Goal: Task Accomplishment & Management: Use online tool/utility

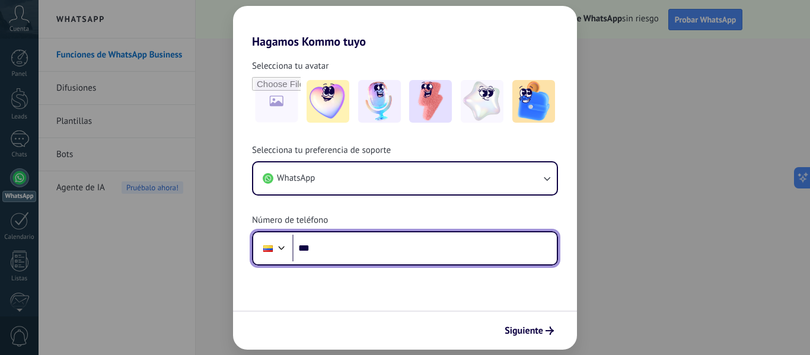
click at [346, 251] on input "***" at bounding box center [424, 248] width 264 height 27
type input "**********"
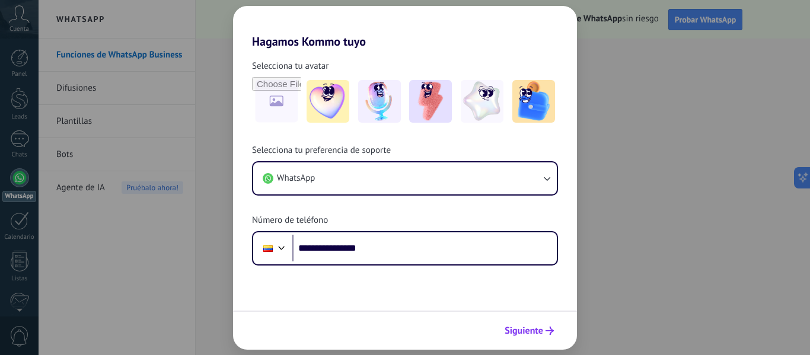
click at [511, 338] on button "Siguiente" at bounding box center [529, 331] width 60 height 20
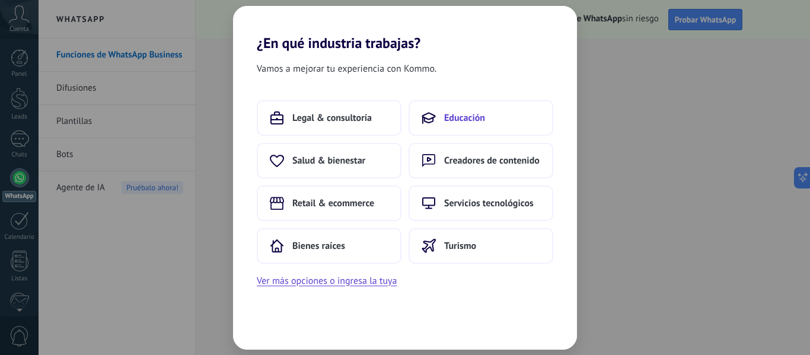
click at [444, 119] on span "Educación" at bounding box center [464, 118] width 41 height 12
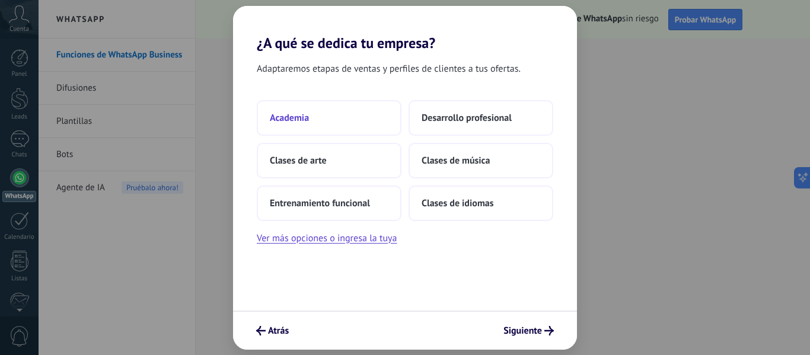
click at [333, 113] on button "Academia" at bounding box center [329, 118] width 145 height 36
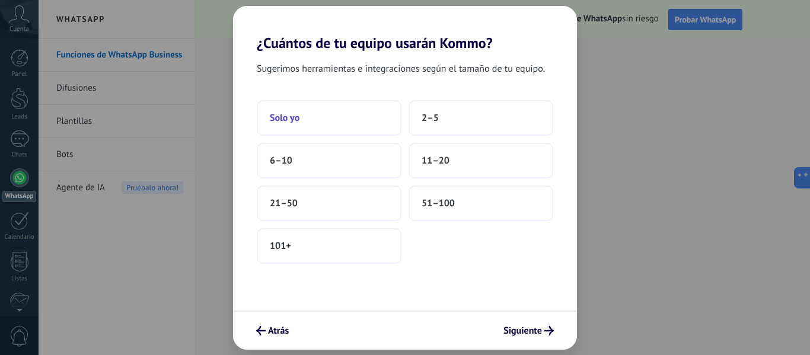
click at [360, 120] on button "Solo yo" at bounding box center [329, 118] width 145 height 36
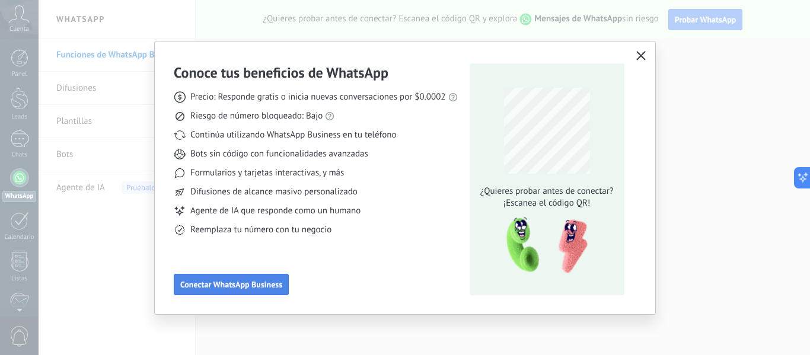
click at [267, 284] on span "Conectar WhatsApp Business" at bounding box center [231, 284] width 102 height 8
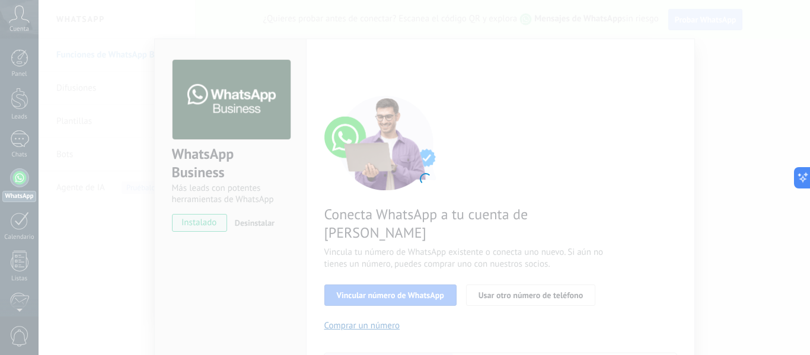
click at [435, 160] on div at bounding box center [424, 177] width 771 height 355
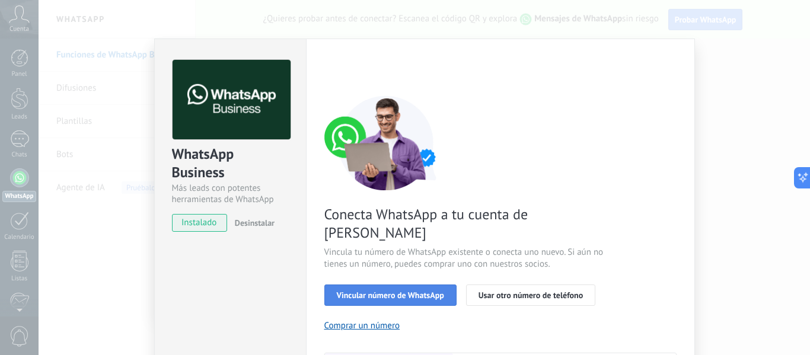
scroll to position [2, 0]
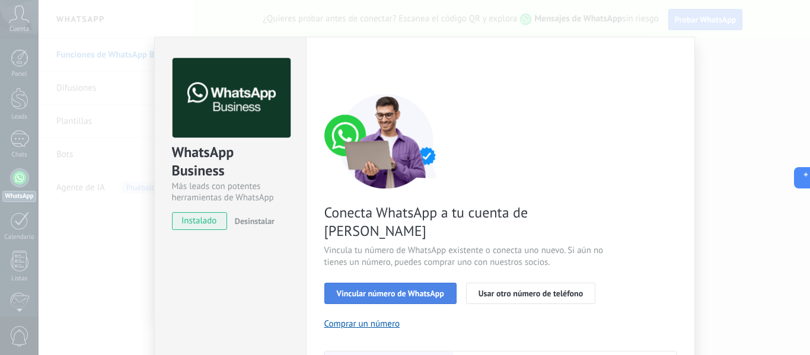
click at [390, 289] on span "Vincular número de WhatsApp" at bounding box center [390, 293] width 107 height 8
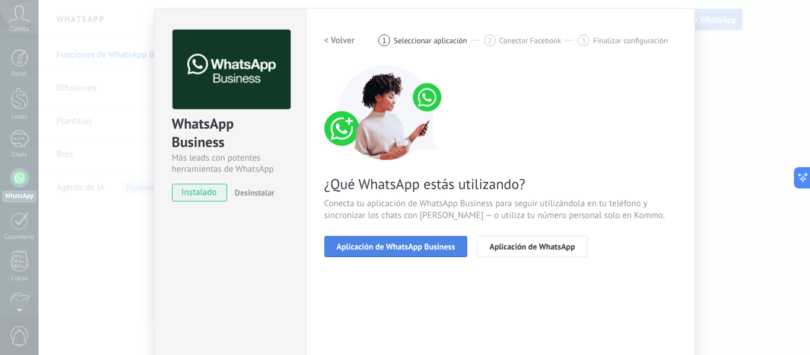
scroll to position [43, 0]
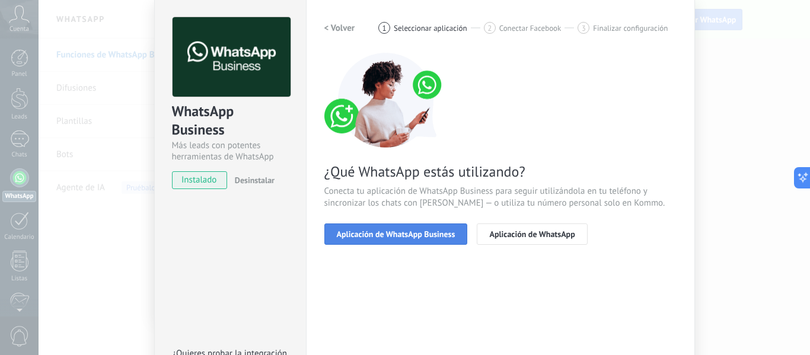
click at [397, 237] on span "Aplicación de WhatsApp Business" at bounding box center [396, 234] width 119 height 8
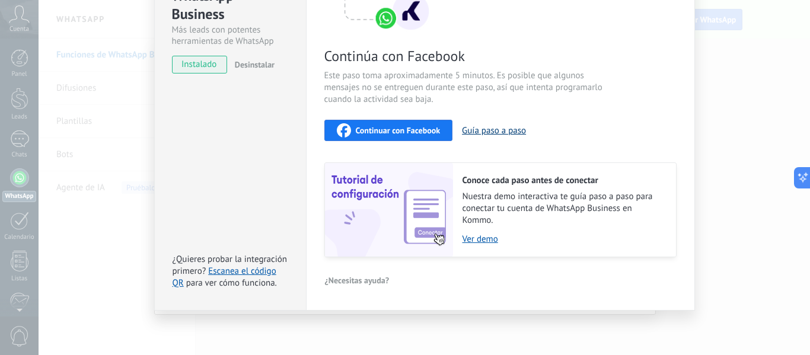
scroll to position [0, 0]
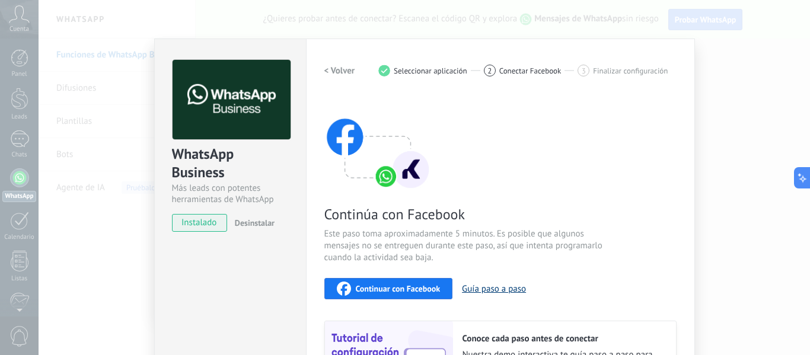
click at [479, 286] on button "Guía paso a paso" at bounding box center [494, 288] width 64 height 11
click at [381, 290] on span "Continuar con Facebook" at bounding box center [398, 289] width 85 height 8
click at [65, 128] on div "WhatsApp Business Más leads con potentes herramientas de WhatsApp instalado Des…" at bounding box center [424, 177] width 771 height 355
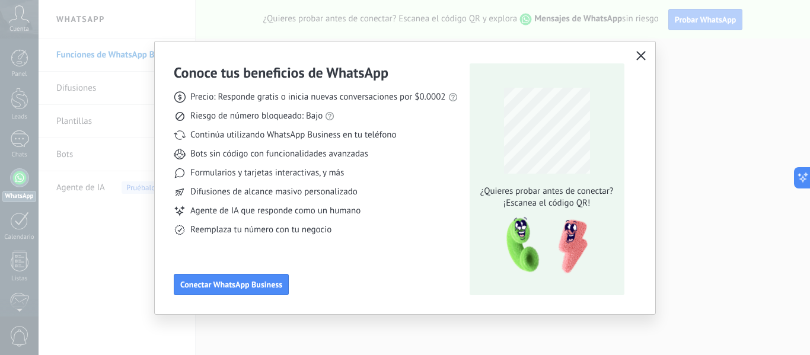
click at [644, 49] on button "button" at bounding box center [640, 56] width 15 height 17
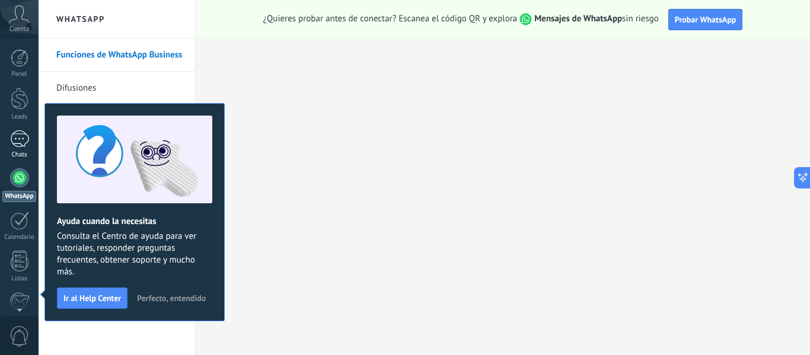
click at [21, 145] on div at bounding box center [19, 138] width 19 height 17
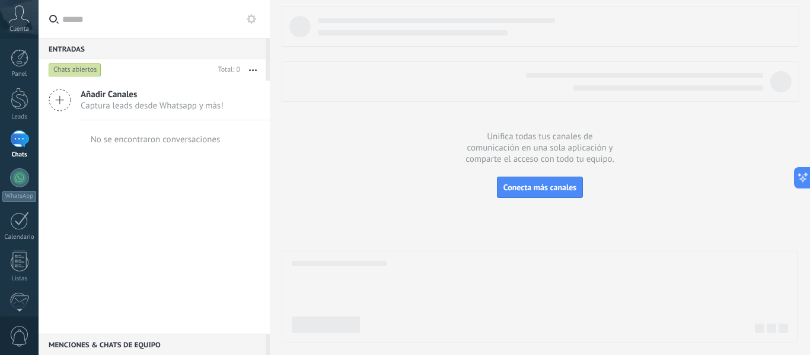
click at [132, 92] on span "Añadir Canales" at bounding box center [152, 94] width 143 height 11
click at [66, 98] on icon at bounding box center [60, 100] width 23 height 23
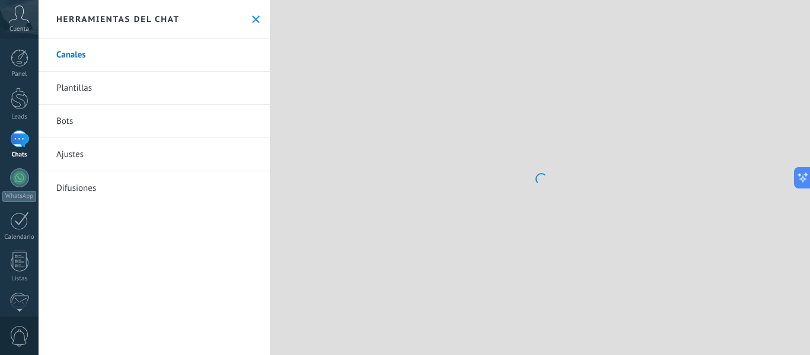
click at [66, 98] on link "Plantillas" at bounding box center [154, 88] width 231 height 33
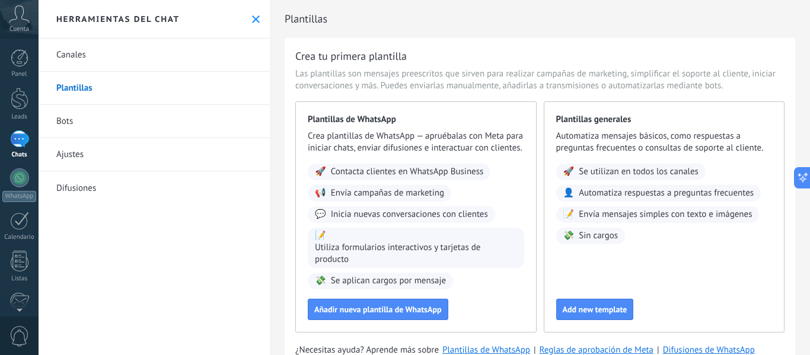
click at [84, 123] on link "Bots" at bounding box center [154, 121] width 231 height 33
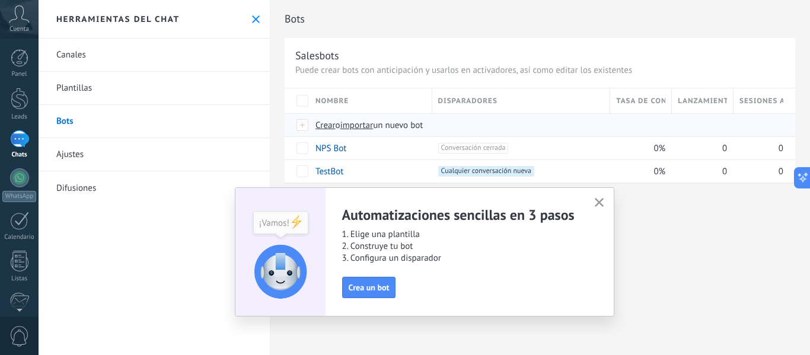
click at [409, 126] on span "un nuevo bot" at bounding box center [398, 125] width 50 height 11
click at [0, 0] on input "importar un nuevo bot" at bounding box center [0, 0] width 0 height 0
click at [298, 126] on div at bounding box center [302, 125] width 13 height 11
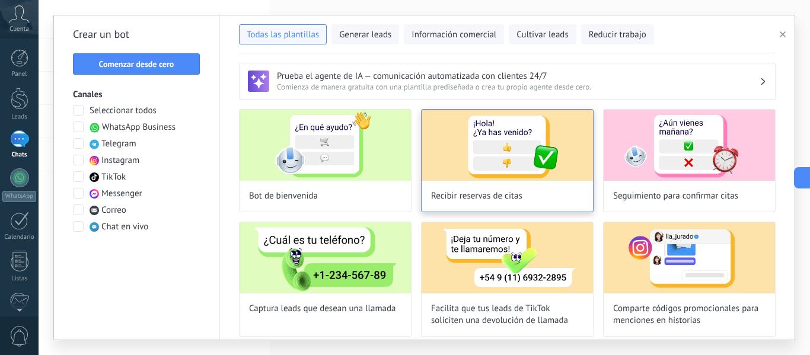
click at [484, 154] on img at bounding box center [507, 145] width 171 height 71
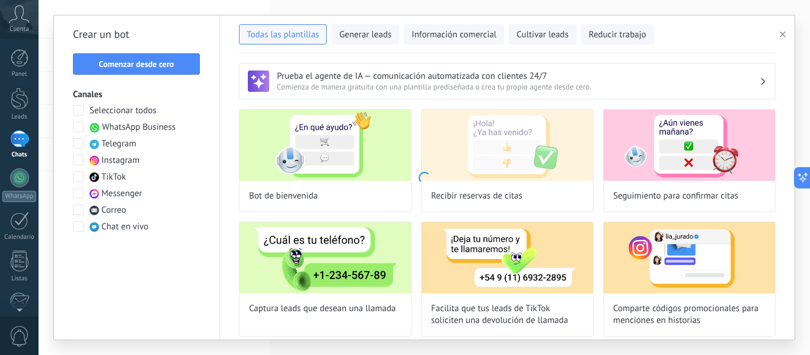
type input "**********"
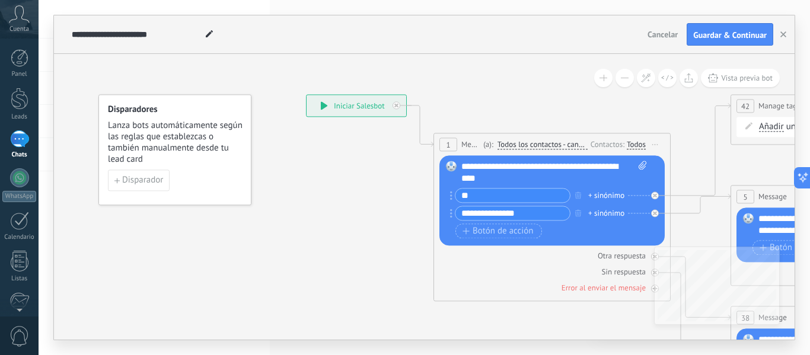
click at [482, 195] on input "**" at bounding box center [512, 196] width 114 height 14
